Goal: Find specific page/section: Find specific page/section

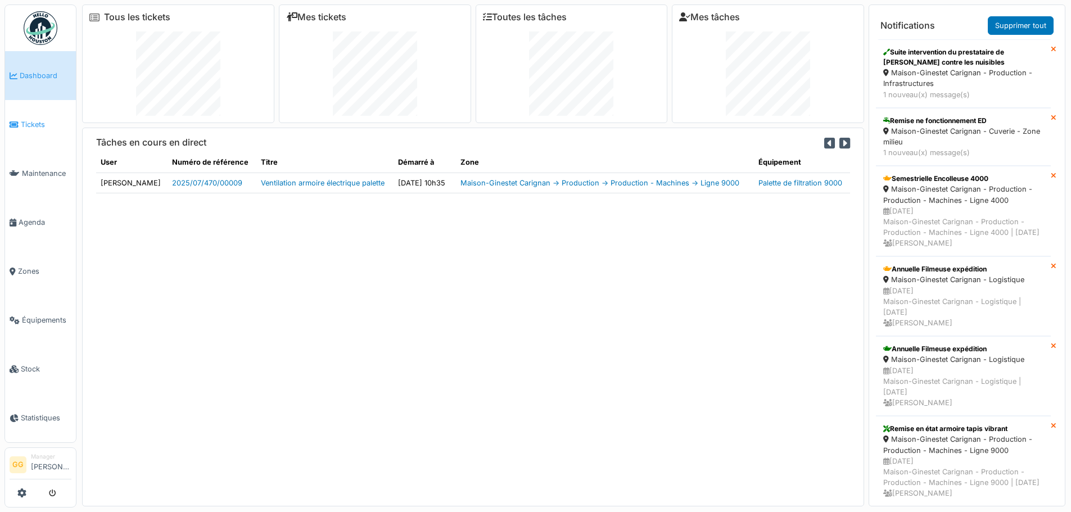
click at [19, 115] on link "Tickets" at bounding box center [40, 124] width 71 height 49
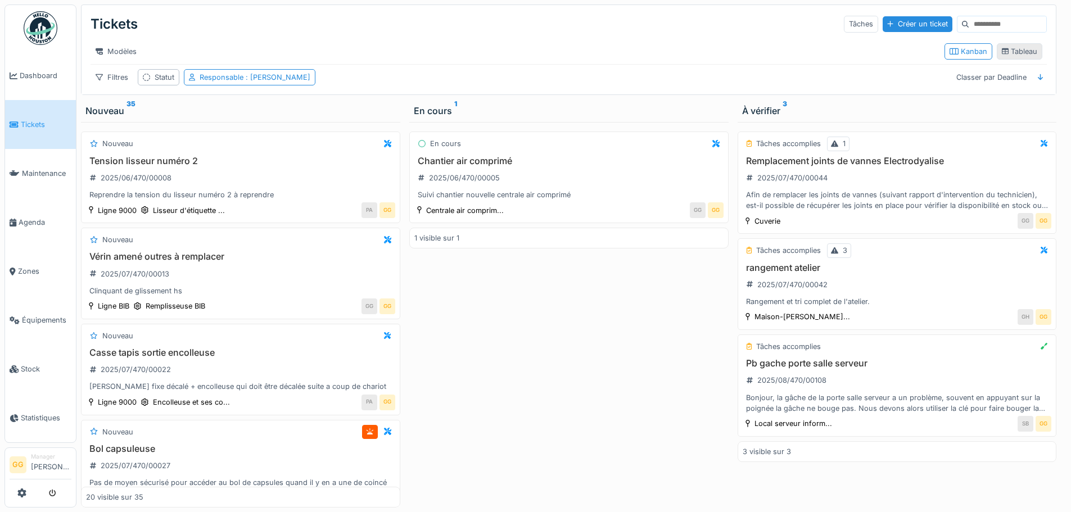
click at [996, 60] on div "Tableau" at bounding box center [1019, 51] width 46 height 16
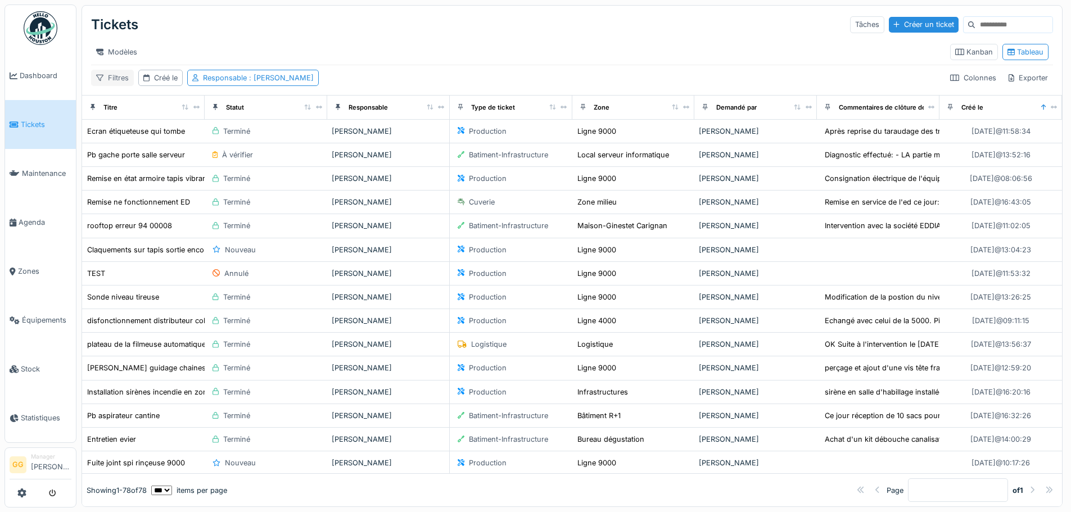
click at [111, 86] on div "Filtres" at bounding box center [112, 78] width 43 height 16
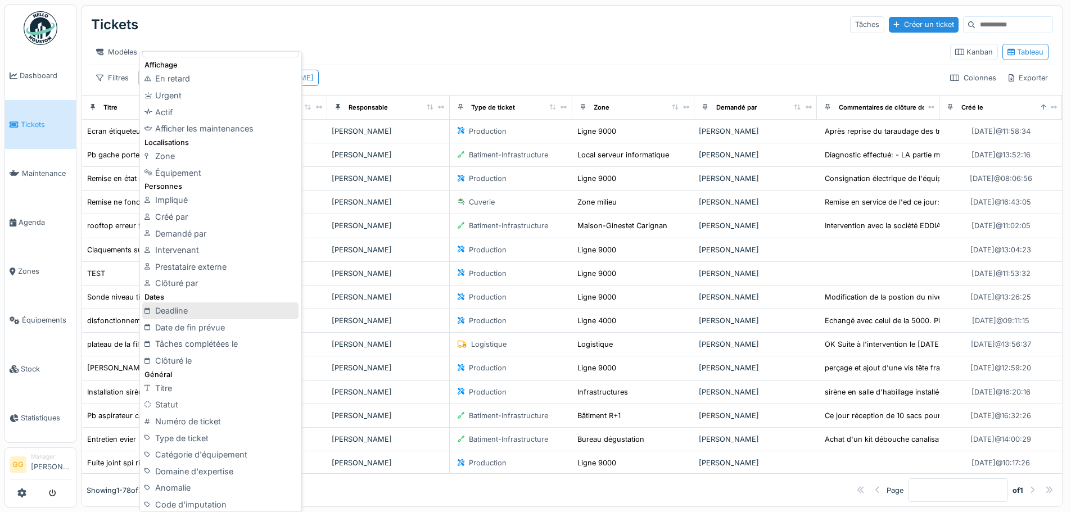
scroll to position [56, 0]
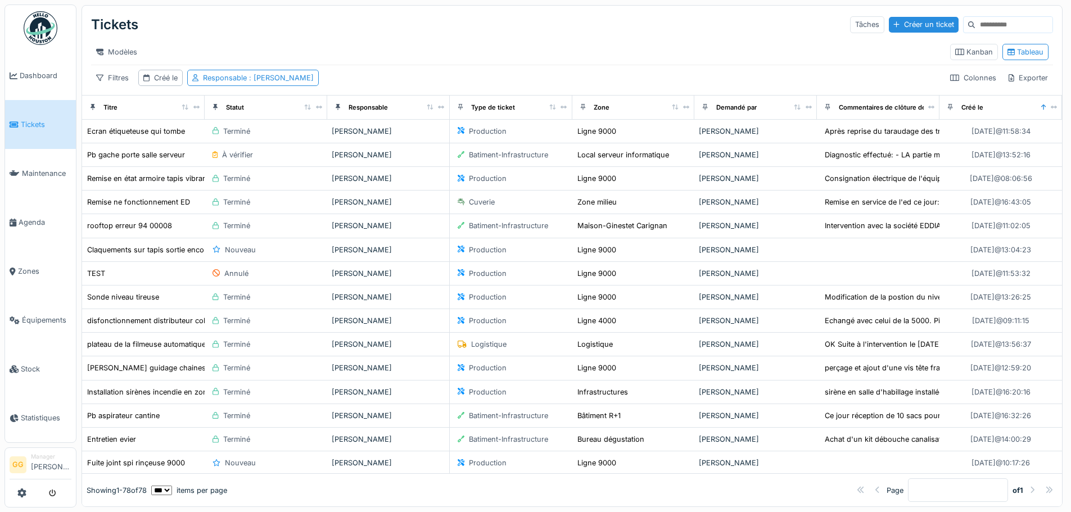
click at [374, 65] on div "Modèles Kanban Tableau" at bounding box center [572, 51] width 962 height 25
click at [125, 86] on div "Filtres" at bounding box center [112, 78] width 43 height 16
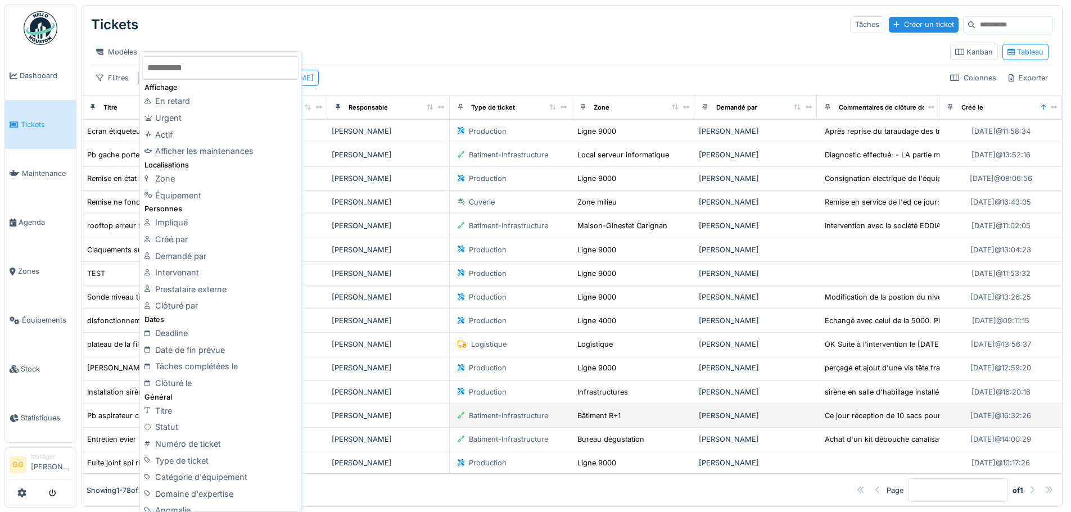
click at [194, 422] on div "Statut" at bounding box center [220, 427] width 156 height 17
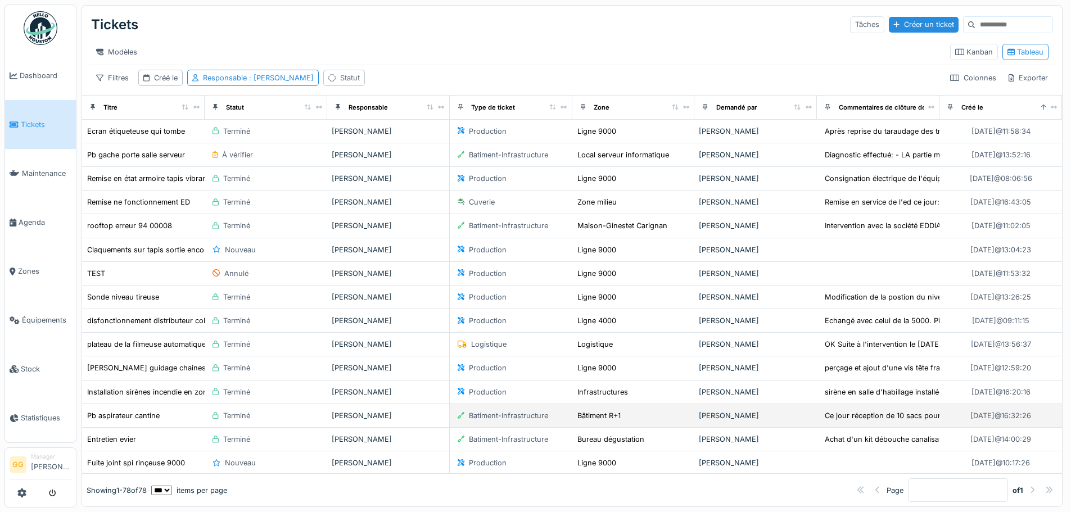
click at [323, 81] on div "Statut" at bounding box center [344, 78] width 42 height 16
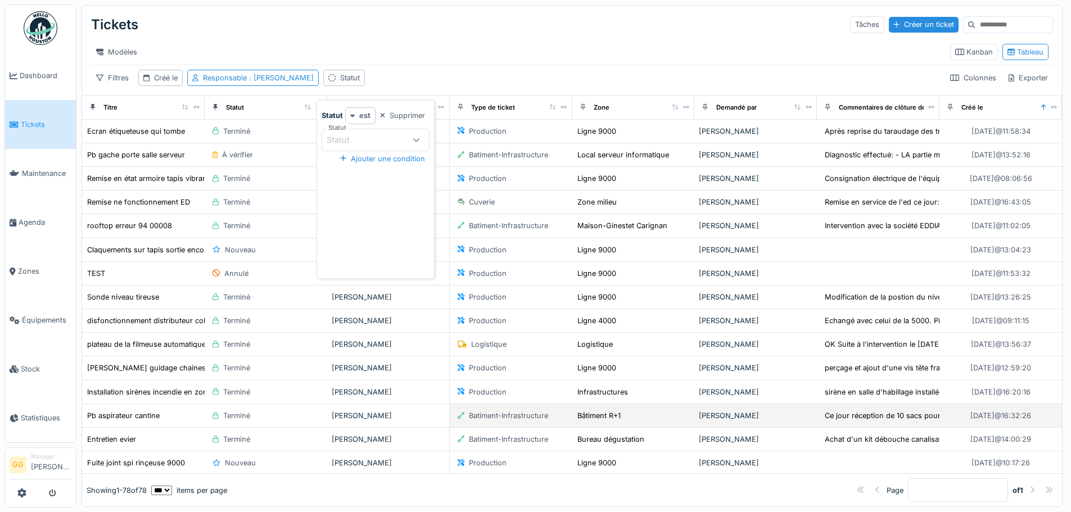
click at [357, 115] on div "est" at bounding box center [360, 115] width 30 height 16
click at [383, 161] on div "n'est pas" at bounding box center [372, 157] width 48 height 17
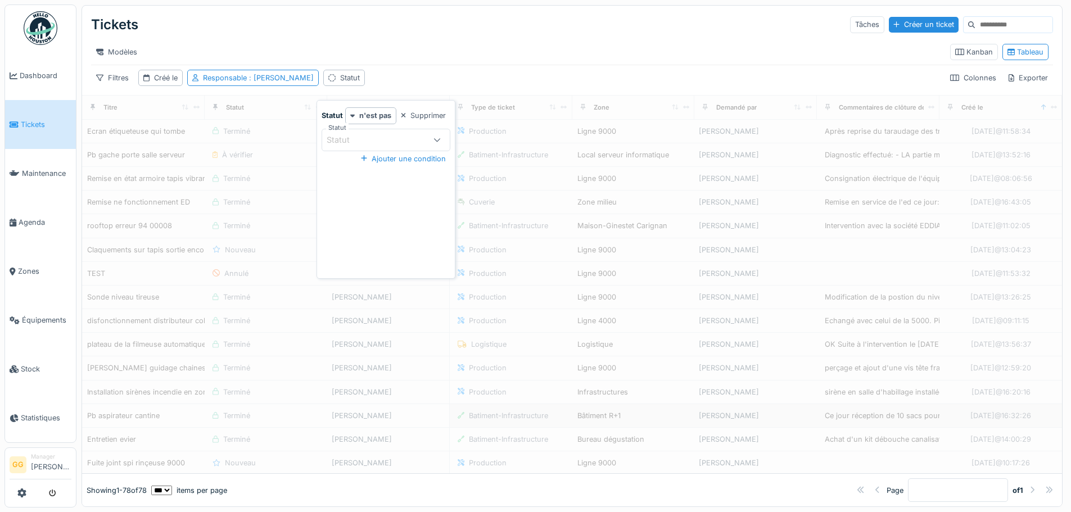
click at [433, 139] on icon at bounding box center [436, 139] width 7 height 7
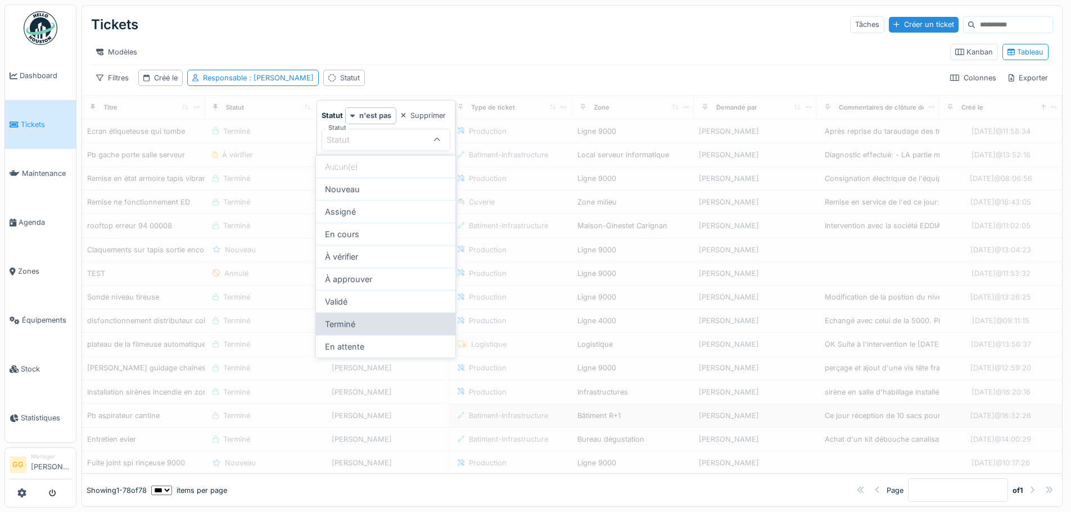
click at [379, 323] on div "Terminé" at bounding box center [385, 323] width 139 height 22
type input "******"
click at [454, 42] on div "Modèles Kanban Tableau" at bounding box center [572, 51] width 962 height 25
